Goal: Check status

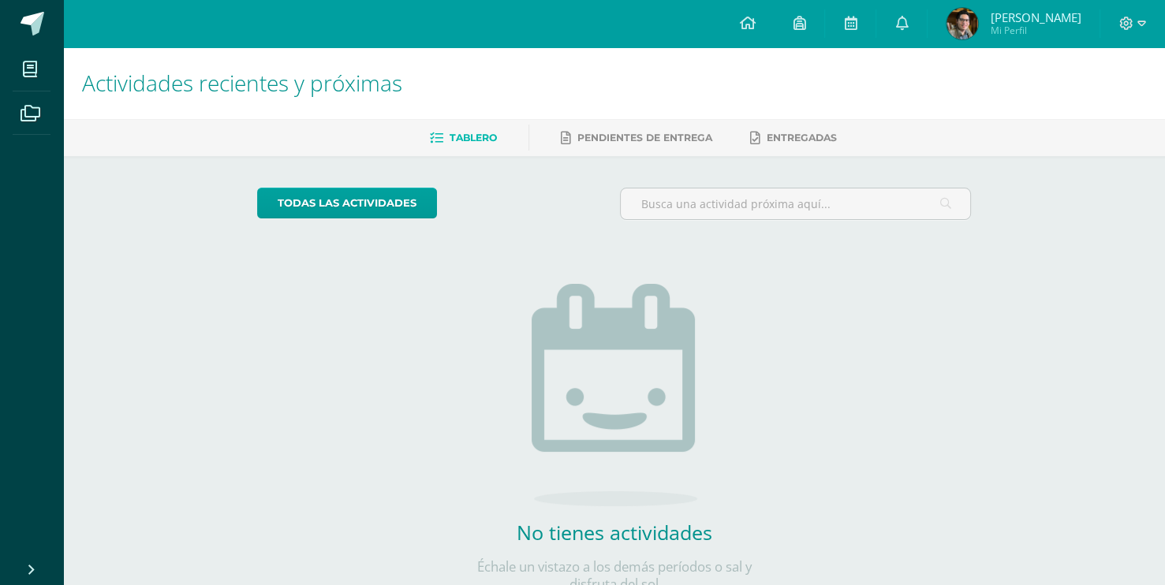
click at [771, 157] on div "todas las Actividades No tienes actividades Échale un vistazo a los demás perío…" at bounding box center [614, 400] width 777 height 488
click at [798, 352] on div "todas las Actividades No tienes actividades Échale un vistazo a los demás perío…" at bounding box center [614, 400] width 777 height 488
drag, startPoint x: 831, startPoint y: 454, endPoint x: 812, endPoint y: 554, distance: 101.2
click at [831, 454] on div "todas las Actividades No tienes actividades Échale un vistazo a los demás perío…" at bounding box center [614, 400] width 777 height 488
click at [750, 319] on div "No tienes actividades Échale un vistazo a los demás períodos o sal y disfruta d…" at bounding box center [615, 413] width 316 height 361
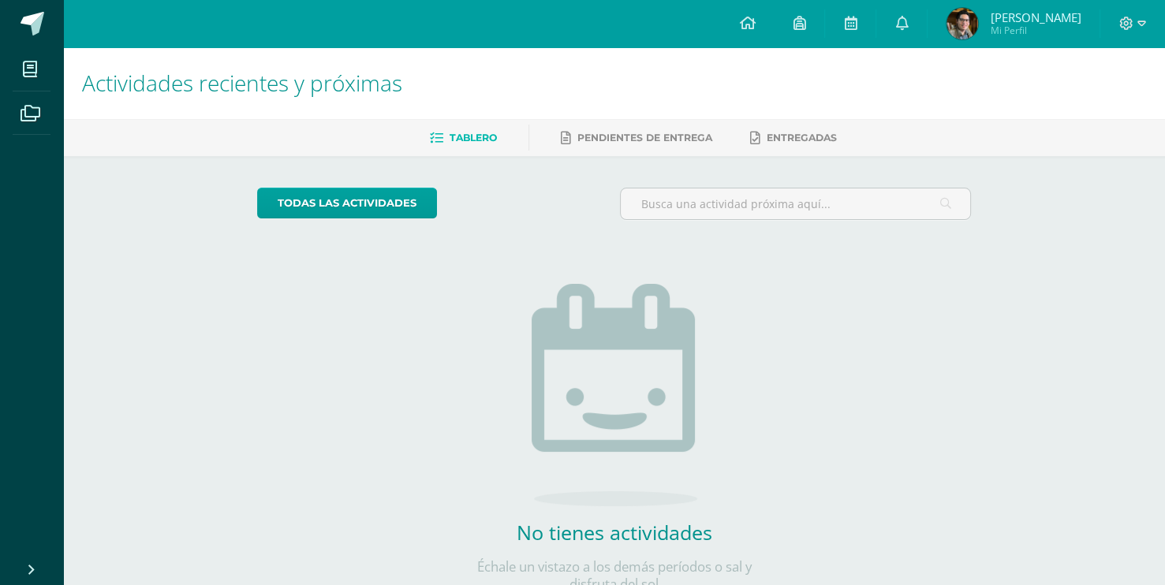
drag, startPoint x: 727, startPoint y: 378, endPoint x: 724, endPoint y: 495, distance: 117.6
click at [727, 378] on div "No tienes actividades Échale un vistazo a los demás períodos o sal y disfruta d…" at bounding box center [615, 413] width 316 height 361
drag, startPoint x: 789, startPoint y: 361, endPoint x: 782, endPoint y: 412, distance: 51.0
click at [789, 361] on div "todas las Actividades No tienes actividades Échale un vistazo a los demás perío…" at bounding box center [614, 400] width 777 height 488
drag, startPoint x: 804, startPoint y: 393, endPoint x: 798, endPoint y: 414, distance: 22.2
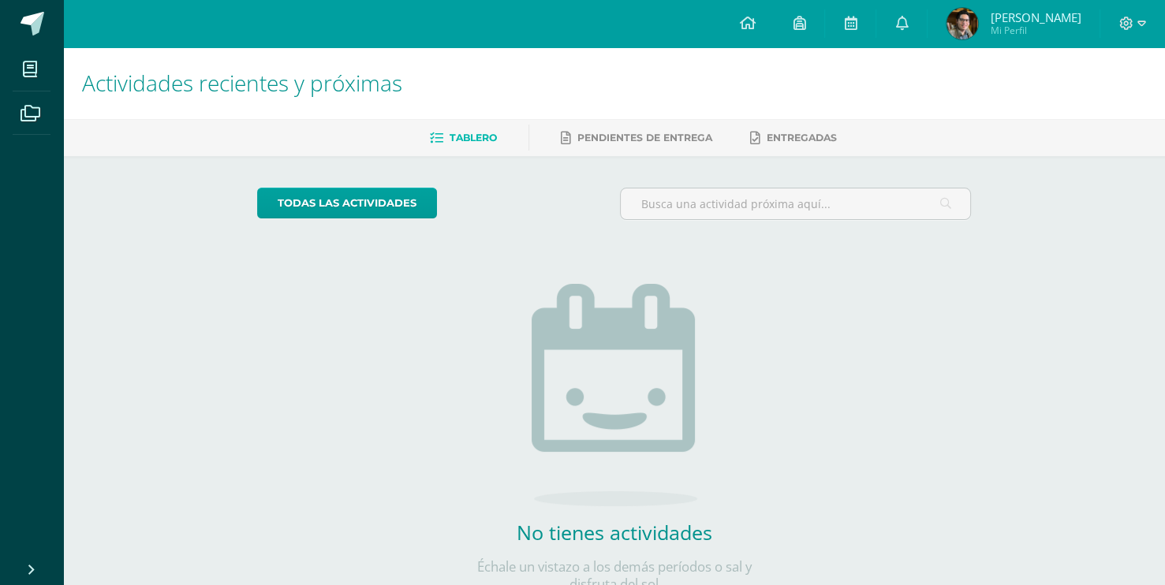
click at [804, 393] on div "todas las Actividades No tienes actividades Échale un vistazo a los demás perío…" at bounding box center [614, 400] width 777 height 488
click at [179, 144] on ul "Tablero Pendientes de entrega Entregadas" at bounding box center [633, 138] width 1102 height 26
click at [780, 265] on div "todas las Actividades No tienes actividades Échale un vistazo a los demás perío…" at bounding box center [614, 400] width 777 height 488
click at [794, 424] on div "todas las Actividades No tienes actividades Échale un vistazo a los demás perío…" at bounding box center [614, 400] width 777 height 488
drag, startPoint x: 788, startPoint y: 375, endPoint x: 733, endPoint y: 504, distance: 140.7
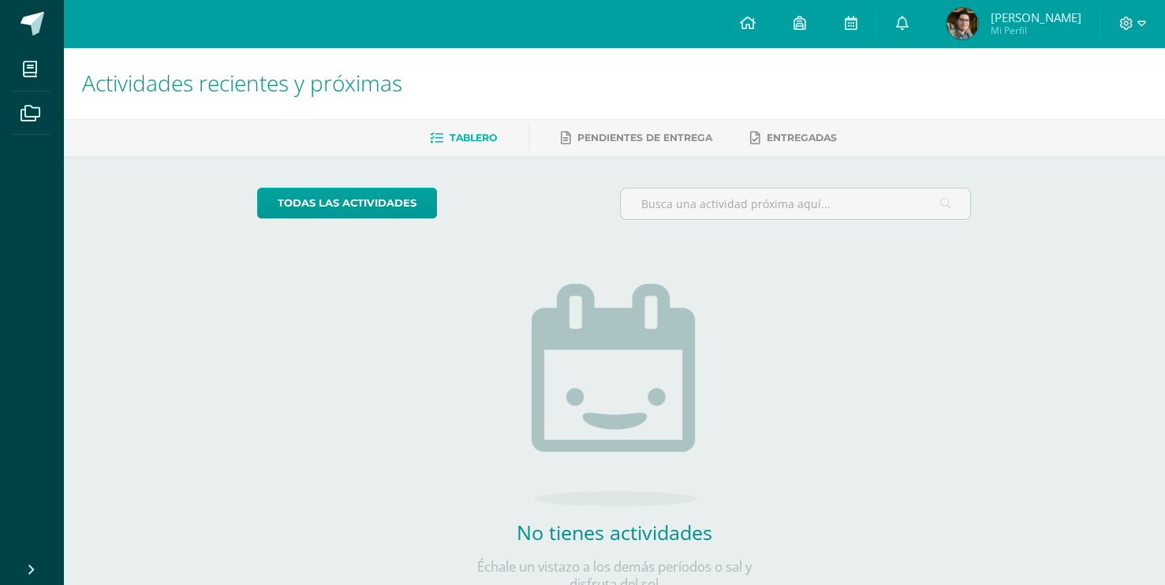
click at [788, 375] on div "todas las Actividades No tienes actividades Échale un vistazo a los demás perío…" at bounding box center [614, 400] width 777 height 488
click at [817, 301] on div "todas las Actividades No tienes actividades Échale un vistazo a los demás perío…" at bounding box center [614, 400] width 777 height 488
click at [955, 339] on div "todas las Actividades No tienes actividades Échale un vistazo a los demás perío…" at bounding box center [614, 400] width 777 height 488
